Goal: Task Accomplishment & Management: Manage account settings

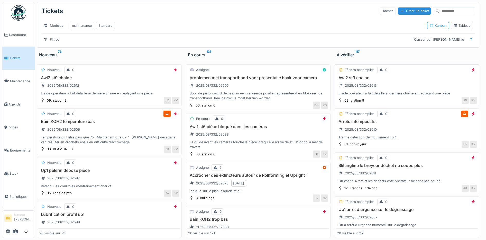
click at [404, 86] on div "Awl2 st9 chaine 2025/08/332/02613 L aide opérateur à fait détaillerai dernière …" at bounding box center [407, 85] width 140 height 21
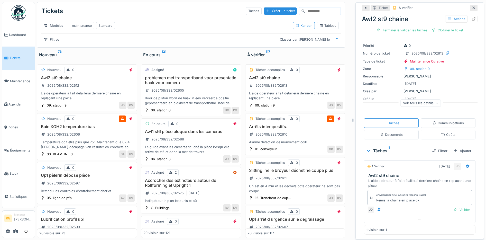
scroll to position [17, 0]
click at [386, 137] on div "Documents" at bounding box center [391, 134] width 23 height 5
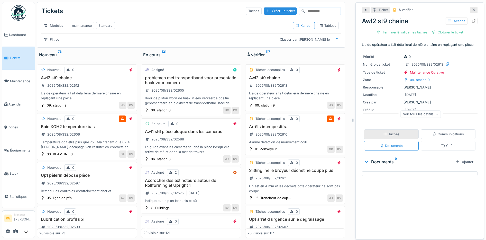
click at [386, 135] on div "Tâches" at bounding box center [391, 133] width 16 height 5
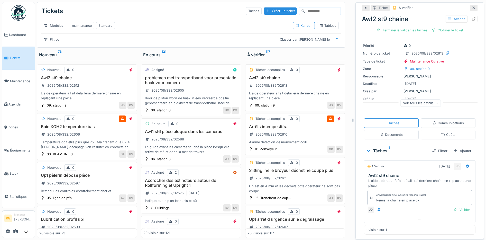
scroll to position [17, 0]
click at [295, 127] on h3 "Arrêts intempestifs." at bounding box center [294, 126] width 95 height 5
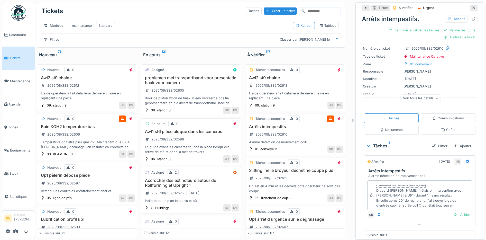
scroll to position [29, 0]
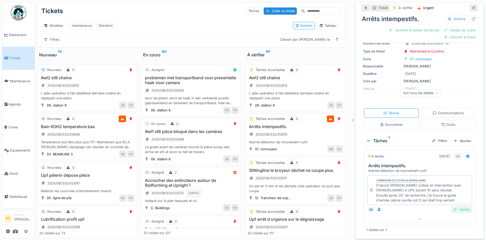
click at [455, 206] on div "Valider" at bounding box center [461, 209] width 21 height 7
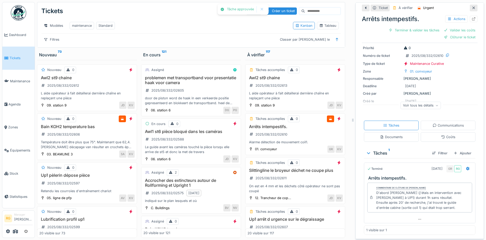
scroll to position [10, 0]
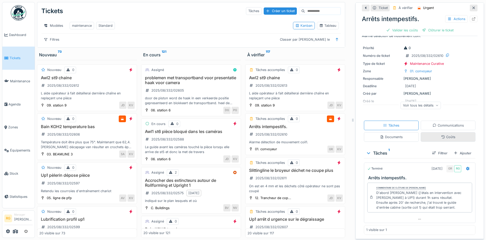
click at [443, 134] on div "Coûts" at bounding box center [448, 136] width 14 height 5
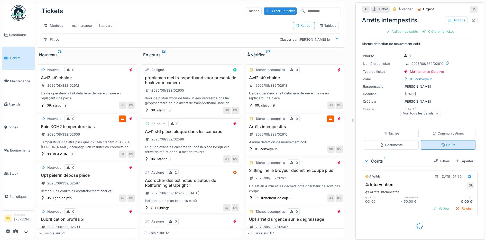
scroll to position [0, 0]
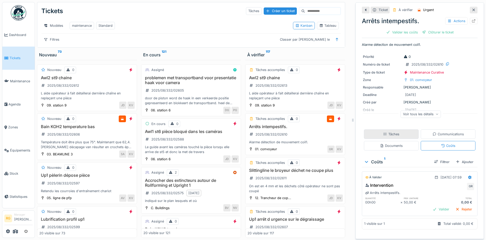
click at [383, 131] on div "Tâches" at bounding box center [391, 133] width 16 height 5
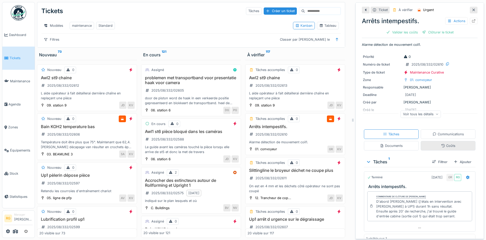
click at [444, 143] on div "Coûts" at bounding box center [448, 145] width 14 height 5
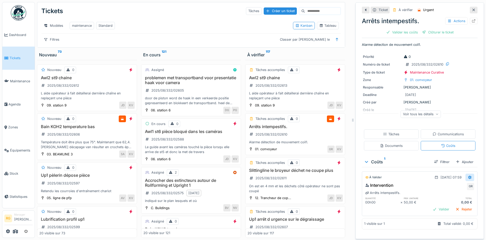
click at [467, 175] on icon at bounding box center [469, 176] width 4 height 3
click at [446, 186] on div "Modifier" at bounding box center [445, 189] width 25 height 8
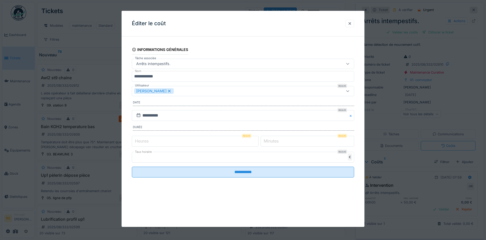
click at [140, 139] on label "Heures" at bounding box center [142, 141] width 16 height 6
click at [140, 139] on input "*" at bounding box center [195, 141] width 127 height 11
type input "*"
click at [272, 141] on label "Minutes" at bounding box center [270, 141] width 17 height 6
click at [272, 141] on input "*" at bounding box center [306, 141] width 93 height 11
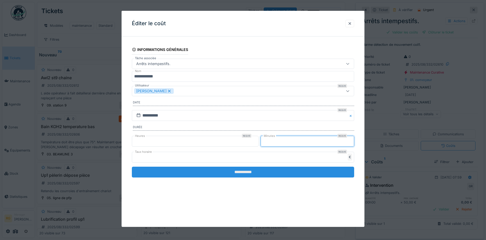
type input "**"
click at [256, 172] on input "**********" at bounding box center [243, 171] width 222 height 11
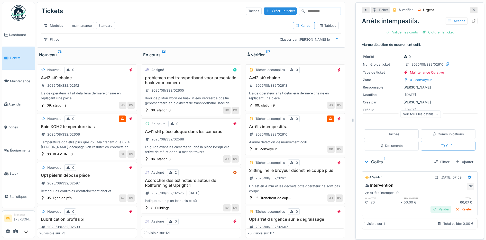
click at [433, 206] on div "Valider" at bounding box center [440, 208] width 21 height 7
click at [413, 29] on div "Clôturer le ticket" at bounding box center [420, 32] width 36 height 7
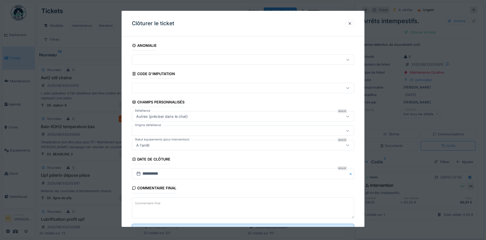
click at [153, 202] on label "Commentaire final" at bounding box center [147, 203] width 27 height 6
click at [153, 202] on textarea "Commentaire final" at bounding box center [243, 207] width 222 height 21
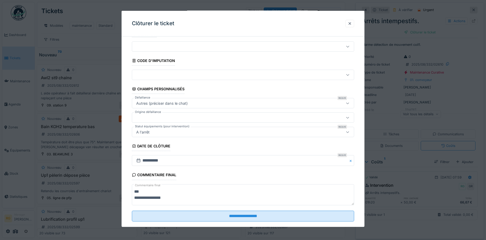
scroll to position [22, 0]
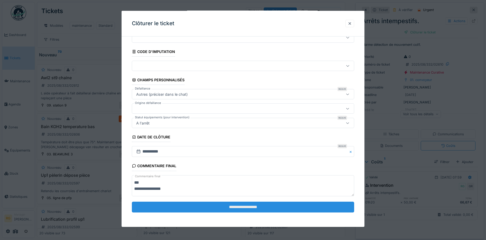
type textarea "**********"
click at [220, 210] on input "**********" at bounding box center [243, 206] width 222 height 11
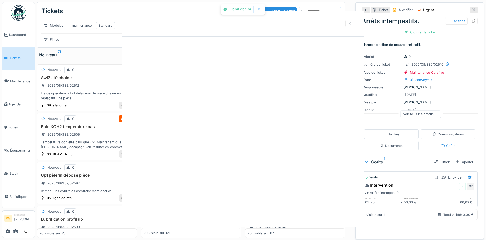
scroll to position [0, 0]
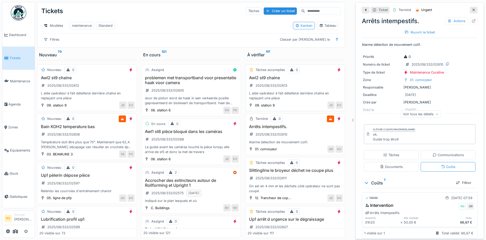
click at [304, 82] on div "Awl2 st9 chaine 2025/08/332/02613 L aide opérateur à fait détaillerai dernière …" at bounding box center [294, 87] width 95 height 25
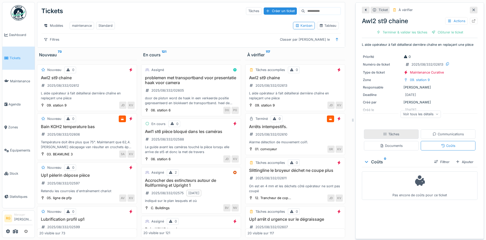
click at [383, 133] on div "Tâches" at bounding box center [391, 133] width 16 height 5
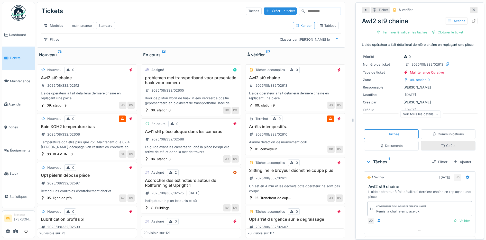
click at [446, 145] on div "Coûts" at bounding box center [448, 145] width 14 height 5
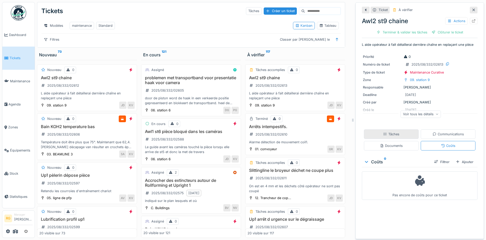
click at [400, 135] on div "Tâches" at bounding box center [391, 134] width 55 height 10
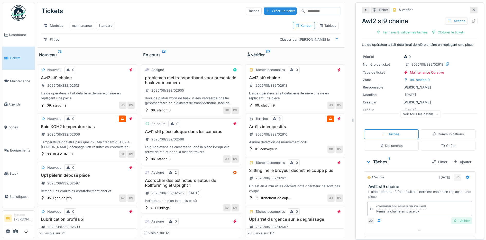
click at [454, 222] on div "Valider" at bounding box center [461, 220] width 21 height 7
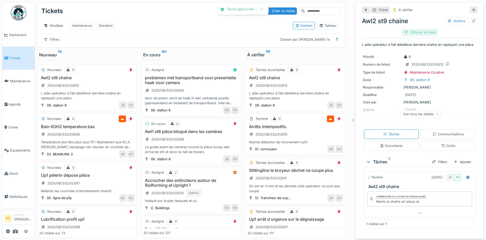
click at [421, 29] on div "Clôturer le ticket" at bounding box center [420, 32] width 36 height 7
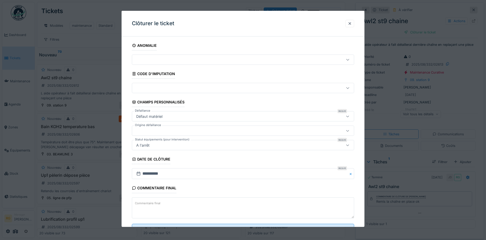
click at [173, 204] on textarea "Commentaire final" at bounding box center [243, 207] width 222 height 21
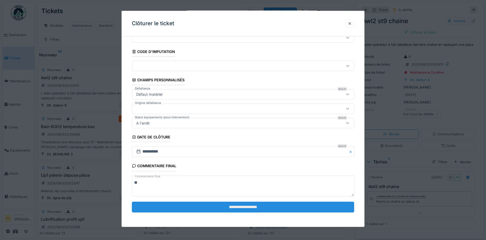
type textarea "**"
click at [234, 206] on input "**********" at bounding box center [243, 206] width 222 height 11
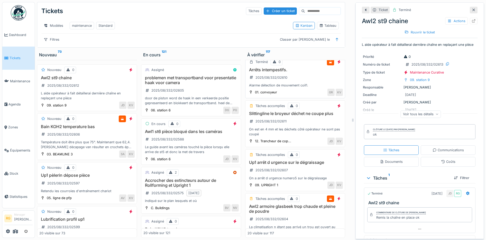
scroll to position [64, 0]
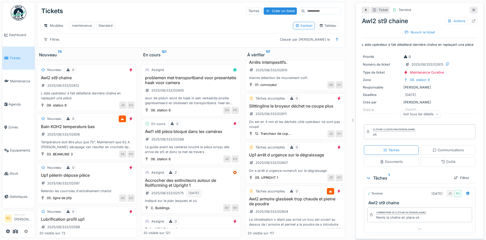
click at [297, 117] on div "Slittingline le broyeur déchet ne coupe plus 2025/08/332/02611 On est en 4 mm e…" at bounding box center [294, 116] width 95 height 25
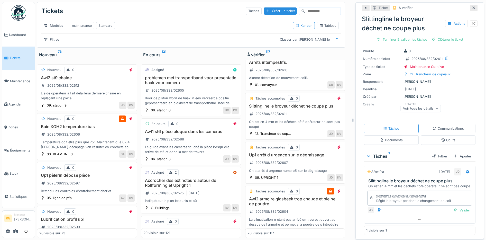
scroll to position [21, 0]
click at [295, 161] on div "Up1 arrêt d urgence sur le dégraissage 2025/08/332/02607 On a arrêt d urgence n…" at bounding box center [294, 162] width 95 height 21
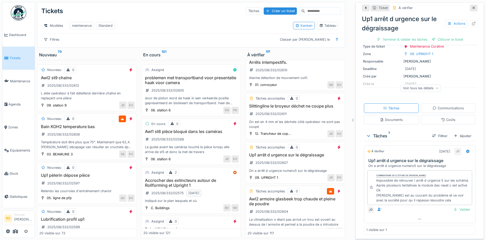
scroll to position [41, 0]
click at [87, 132] on div "Bain KOH2 temperature bas 2025/08/332/02606 Température doit être plus que 75°.…" at bounding box center [86, 136] width 95 height 25
